Goal: Task Accomplishment & Management: Complete application form

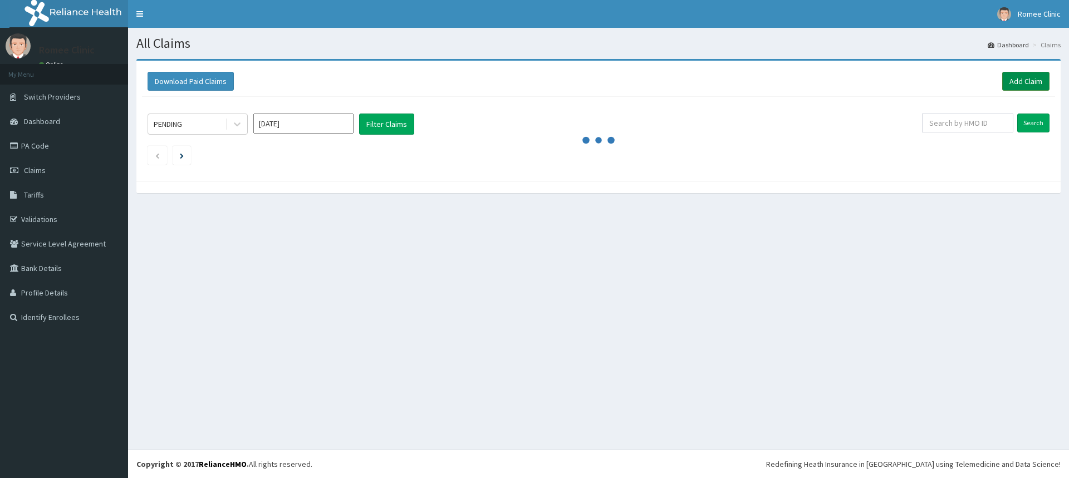
click at [1015, 77] on link "Add Claim" at bounding box center [1025, 81] width 47 height 19
click at [997, 129] on input "text" at bounding box center [967, 123] width 91 height 19
type input "PFN/10053/B"
click at [1026, 125] on input "Search" at bounding box center [1033, 123] width 32 height 19
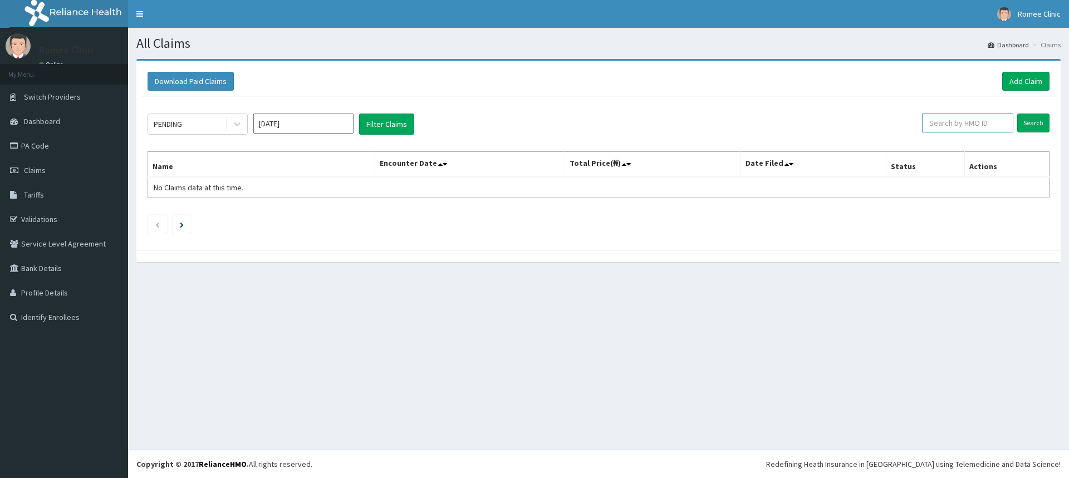
click at [970, 126] on input "text" at bounding box center [967, 123] width 91 height 19
type input "PFN/10053/B"
click at [1028, 124] on input "Search" at bounding box center [1033, 123] width 32 height 19
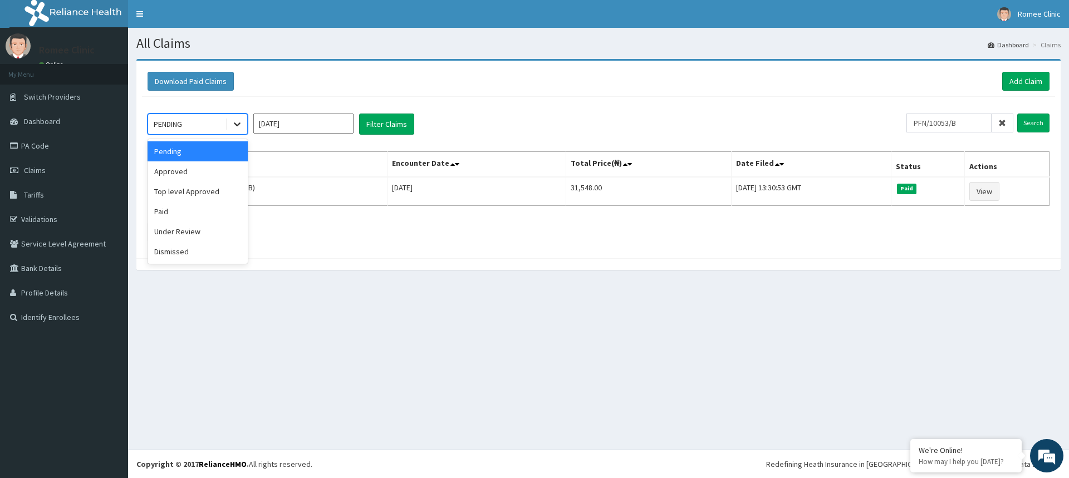
click at [240, 126] on icon at bounding box center [237, 124] width 11 height 11
click at [199, 212] on div "Paid" at bounding box center [198, 211] width 100 height 20
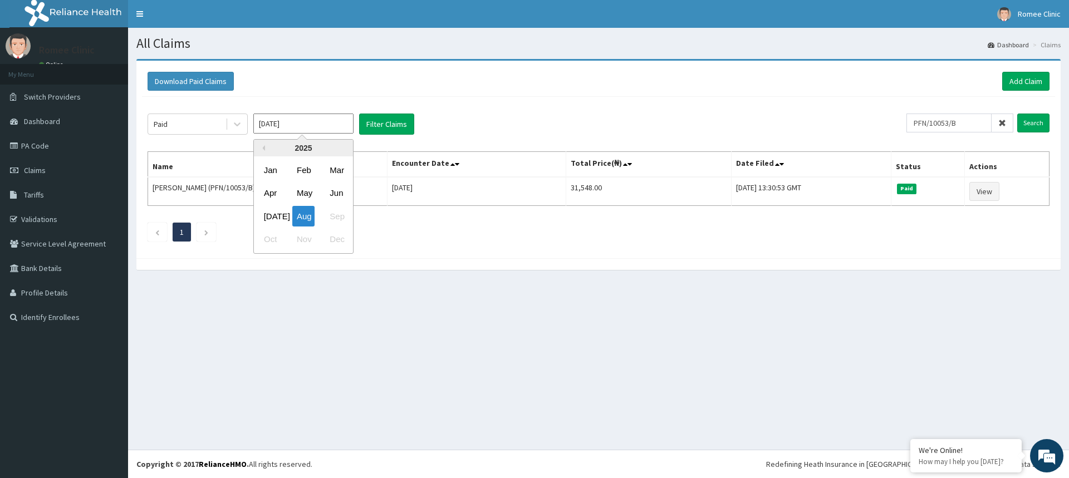
click at [321, 126] on input "[DATE]" at bounding box center [303, 124] width 100 height 20
click at [276, 170] on div "Jan" at bounding box center [270, 170] width 22 height 21
type input "Jan 2025"
click at [1033, 123] on input "Search" at bounding box center [1033, 123] width 32 height 19
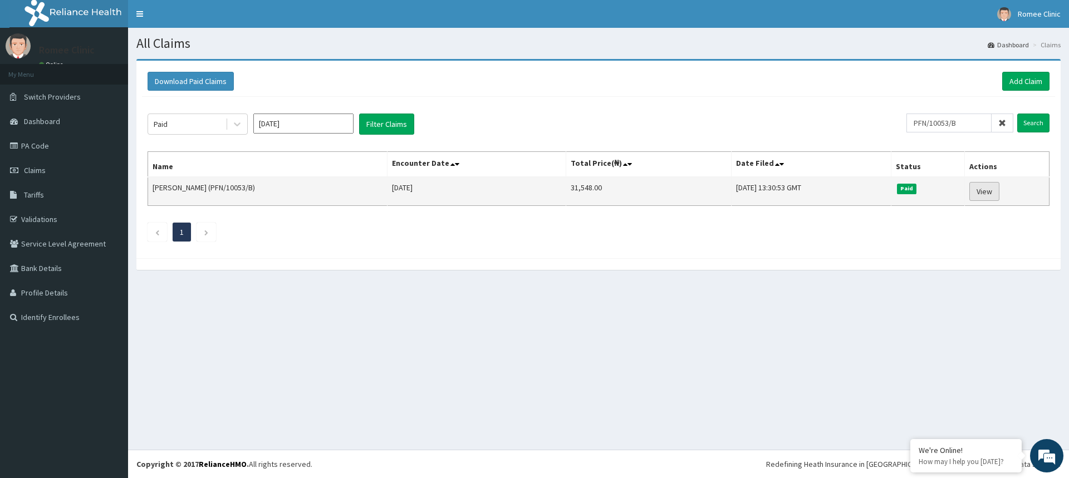
click at [984, 193] on link "View" at bounding box center [984, 191] width 30 height 19
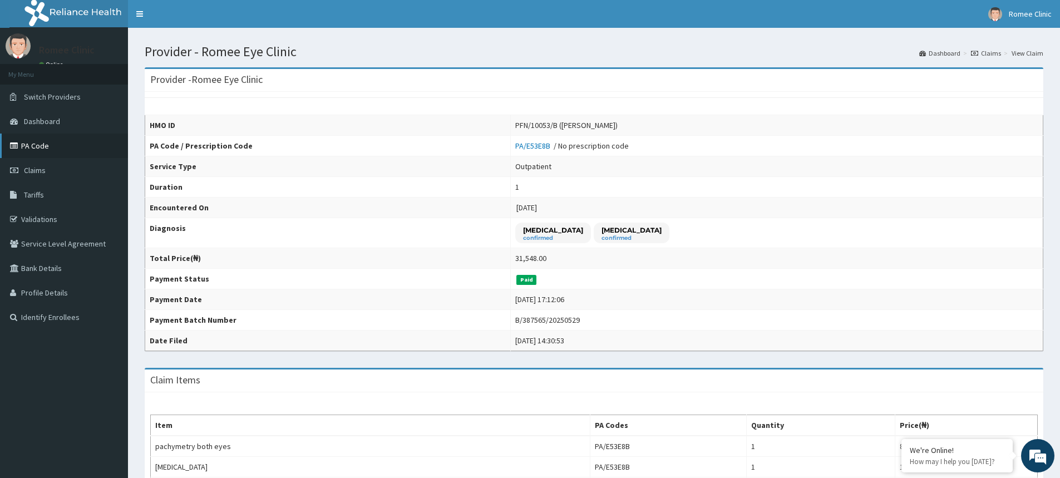
click at [42, 148] on link "PA Code" at bounding box center [64, 146] width 128 height 24
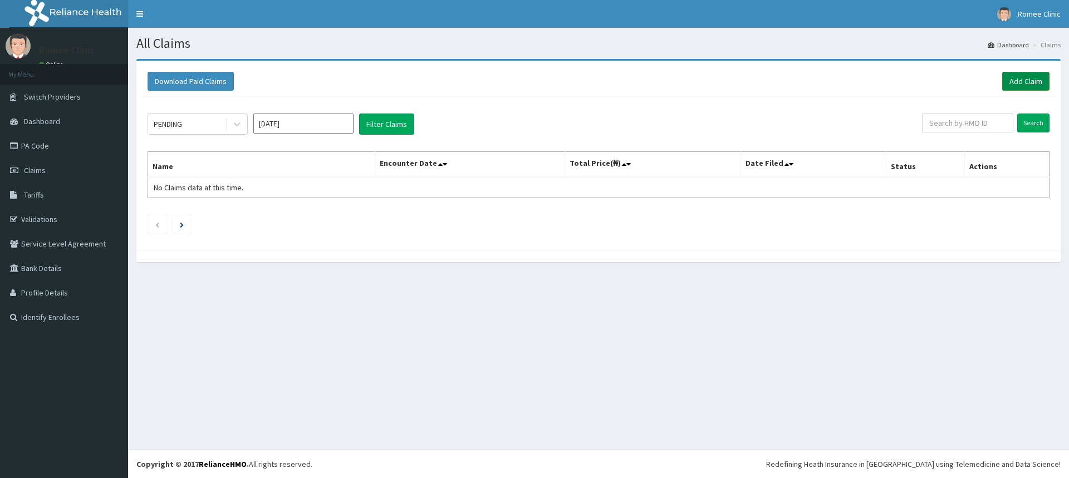
click at [1028, 80] on link "Add Claim" at bounding box center [1025, 81] width 47 height 19
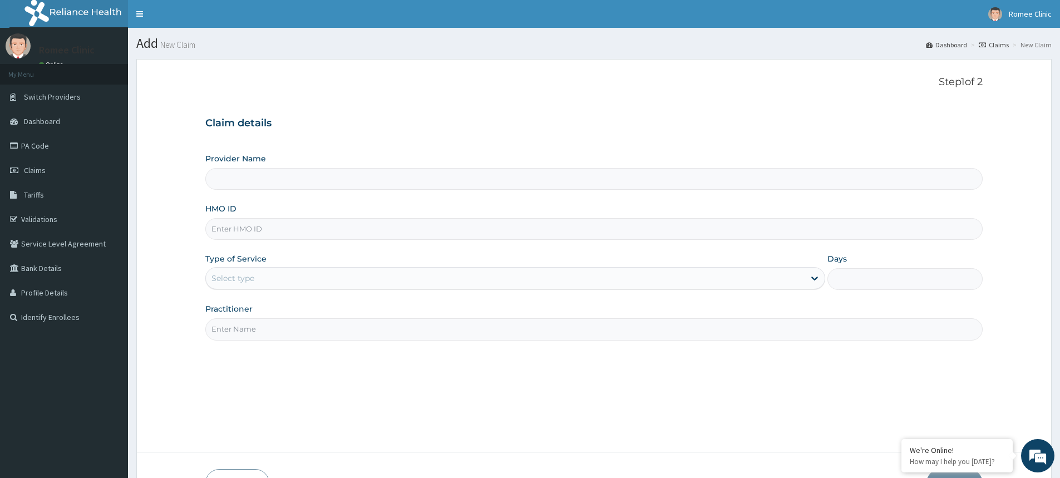
type input "Romee Eye Clinic"
click at [326, 230] on input "HMO ID" at bounding box center [594, 229] width 778 height 22
type input "JNY/10042/A"
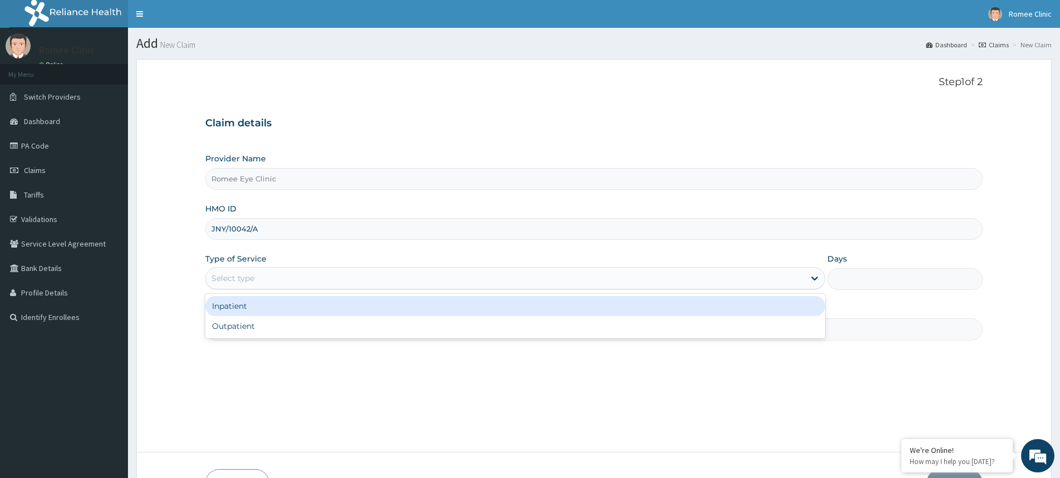
click at [376, 279] on div "Select type" at bounding box center [505, 278] width 599 height 18
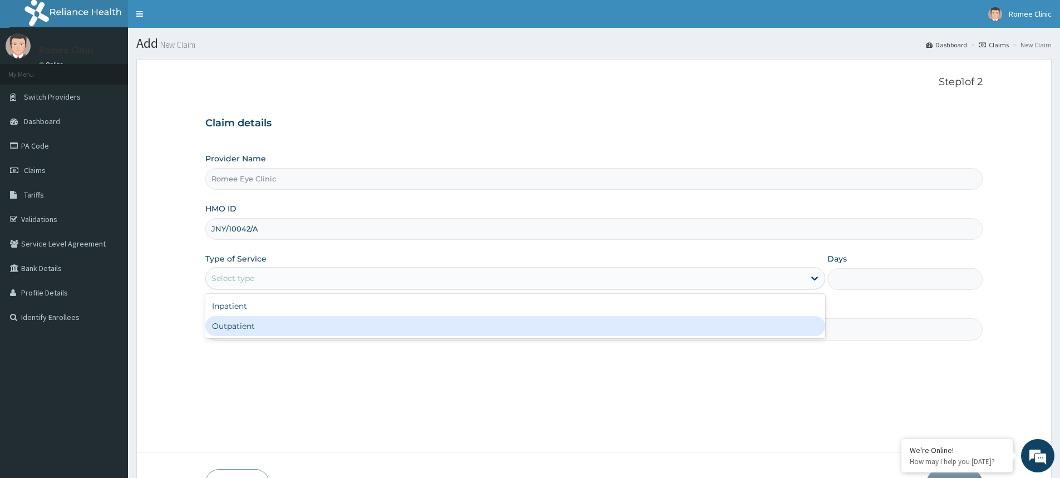
click at [370, 326] on div "Outpatient" at bounding box center [515, 326] width 620 height 20
type input "1"
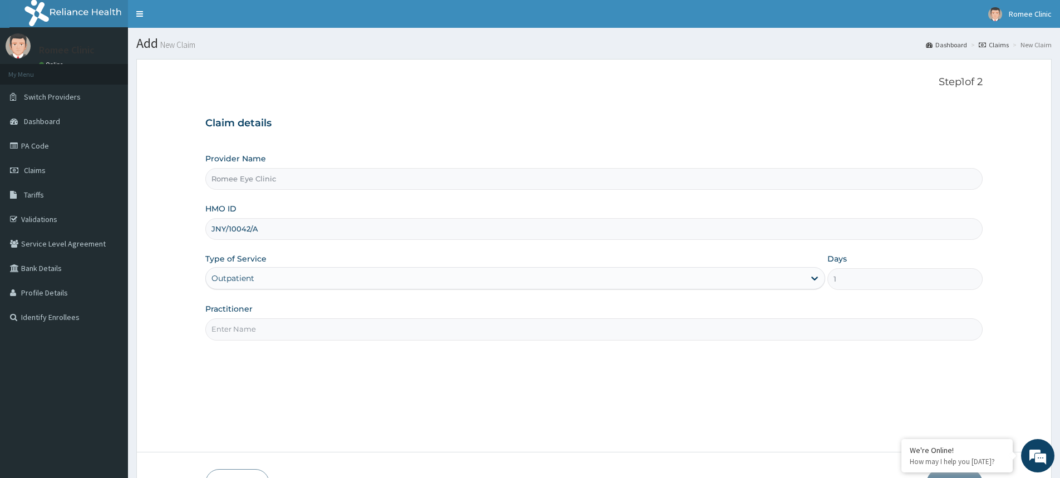
click at [366, 330] on input "Practitioner" at bounding box center [594, 329] width 778 height 22
type input "DR ROMINA BILLO"
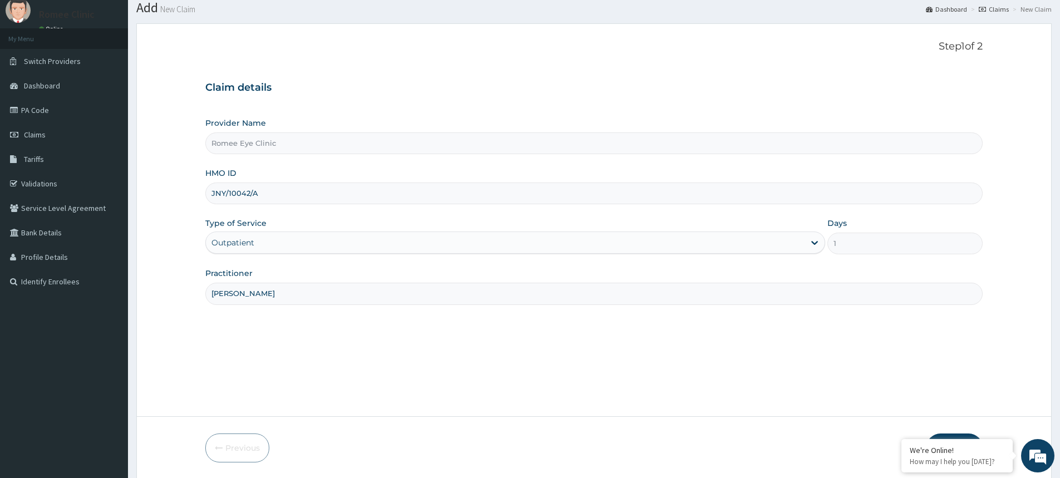
scroll to position [74, 0]
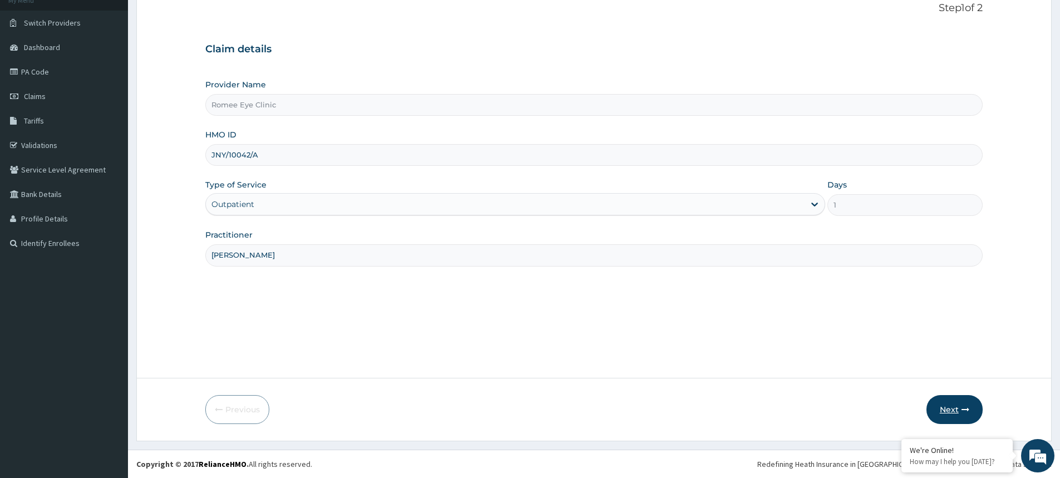
click at [959, 409] on button "Next" at bounding box center [955, 409] width 56 height 29
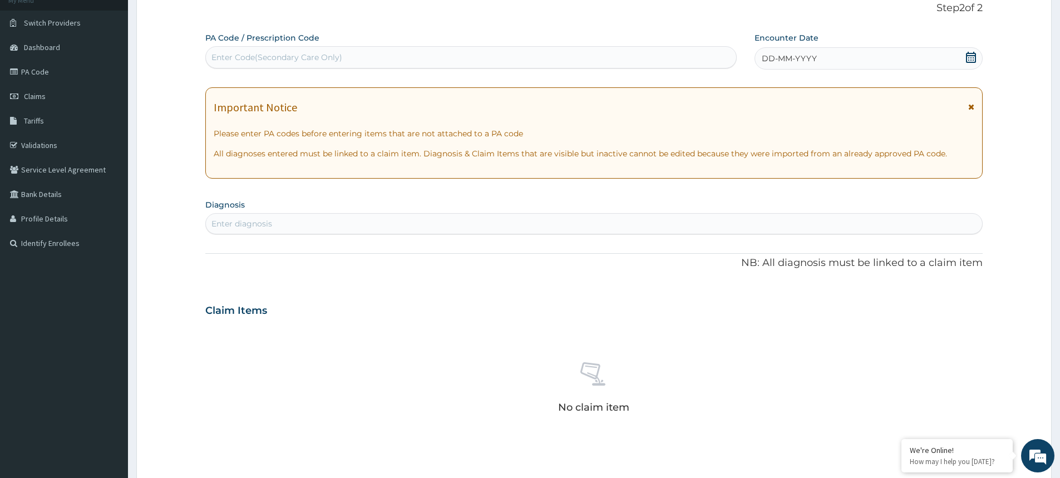
click at [350, 55] on div "Enter Code(Secondary Care Only)" at bounding box center [471, 57] width 530 height 18
paste input "PA/A439A9"
type input "PA/A439A9"
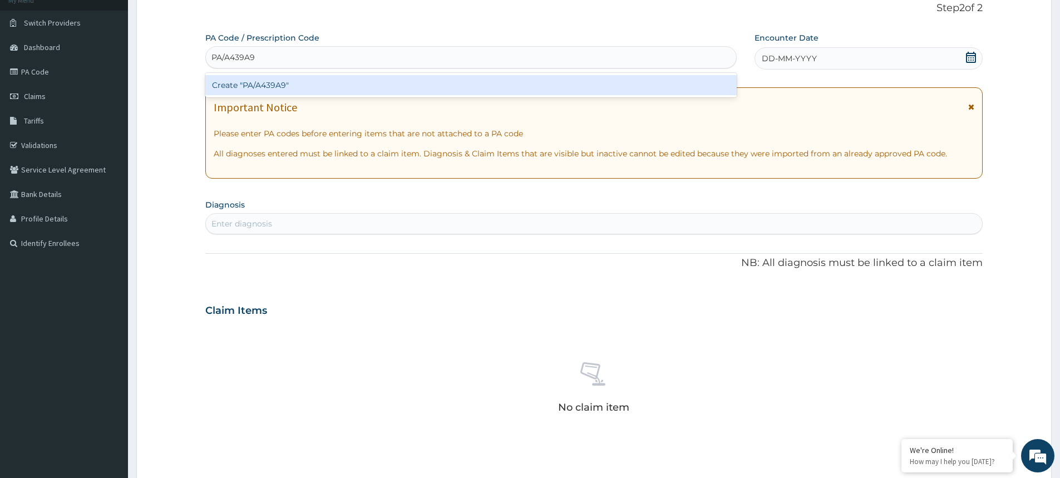
click at [353, 86] on div "Create "PA/A439A9"" at bounding box center [471, 85] width 532 height 20
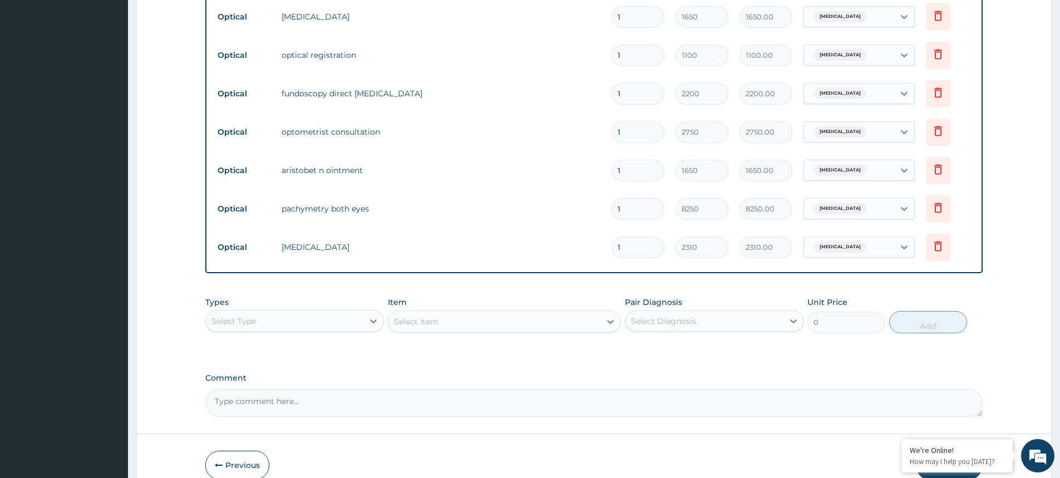
scroll to position [606, 0]
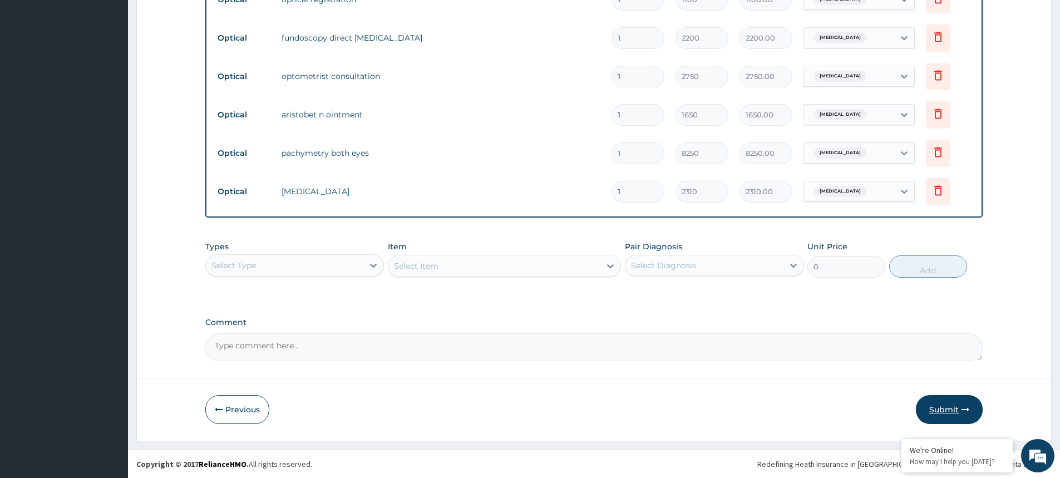
click at [952, 403] on button "Submit" at bounding box center [949, 409] width 67 height 29
